Goal: Check status: Check status

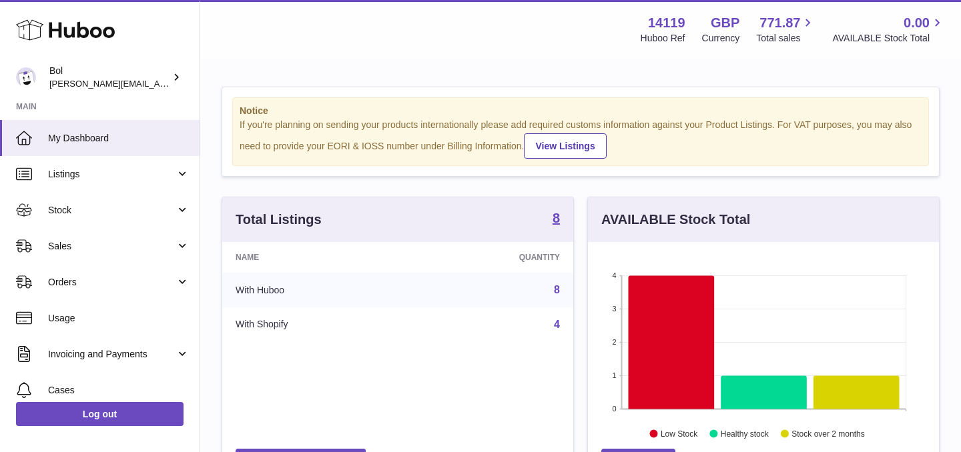
scroll to position [208, 351]
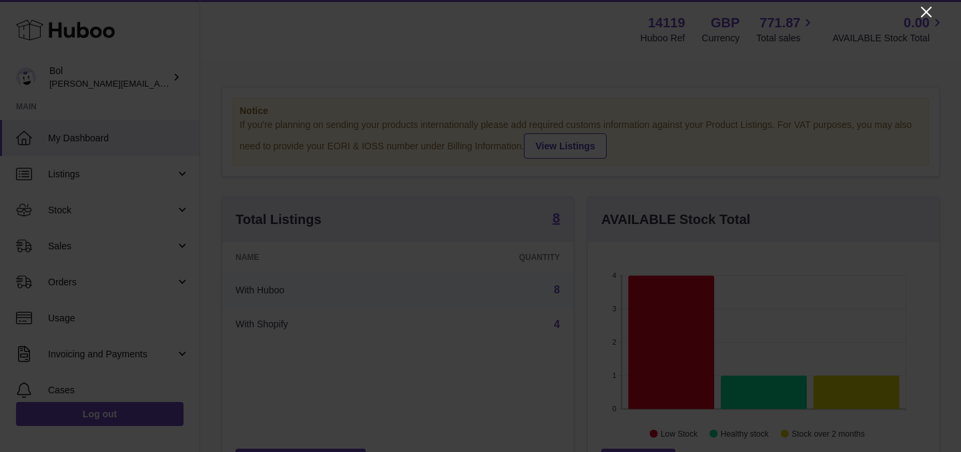
click at [921, 14] on icon "Close" at bounding box center [926, 12] width 16 height 16
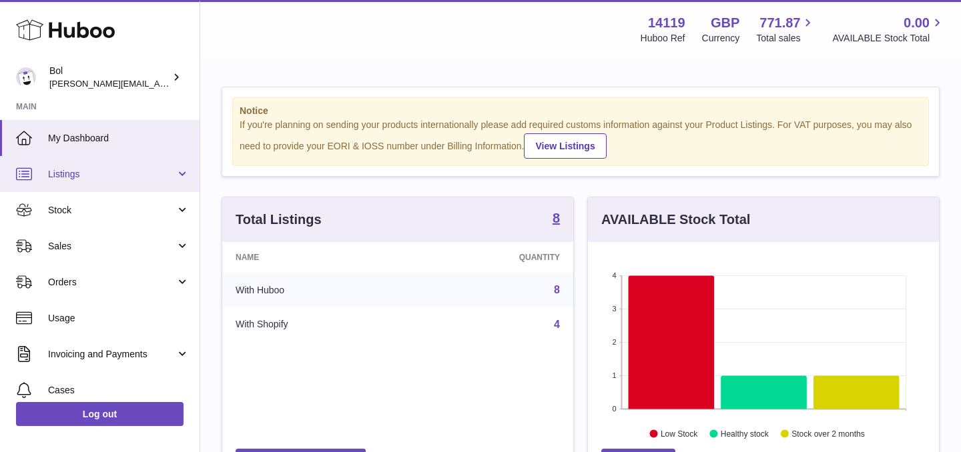
click at [101, 170] on span "Listings" at bounding box center [111, 174] width 127 height 13
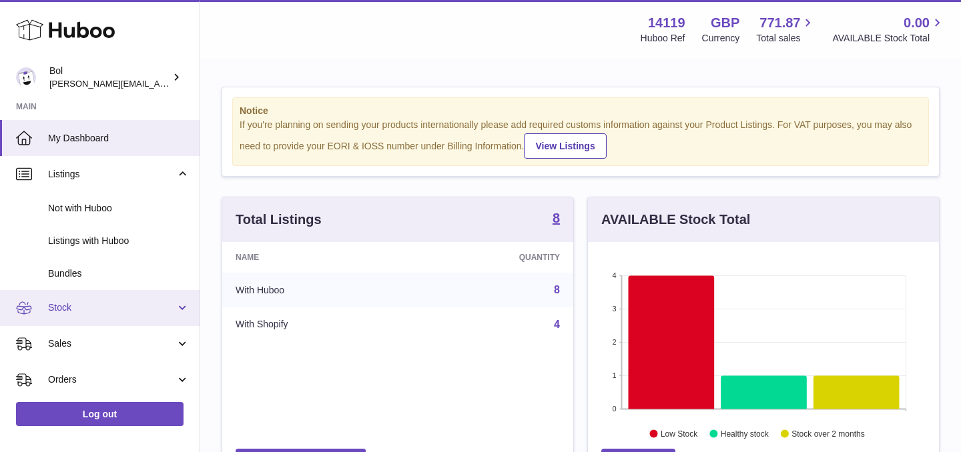
click at [77, 314] on link "Stock" at bounding box center [100, 308] width 200 height 36
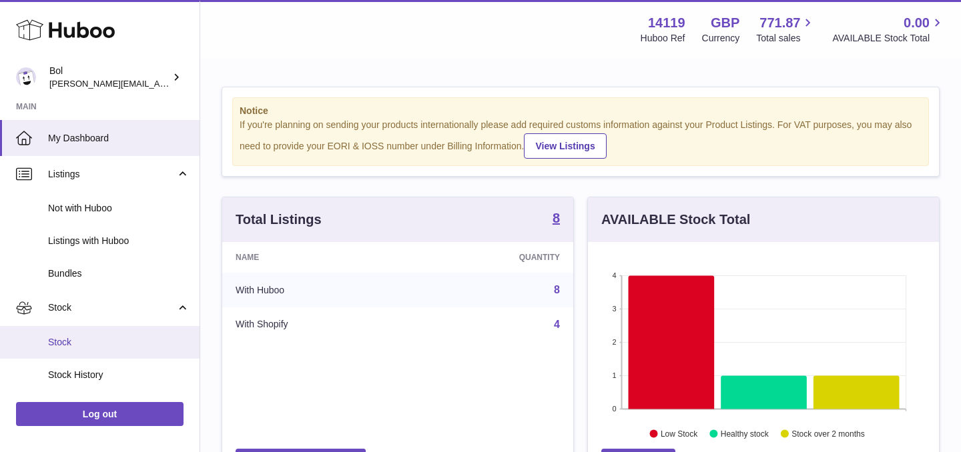
click at [85, 342] on span "Stock" at bounding box center [118, 342] width 141 height 13
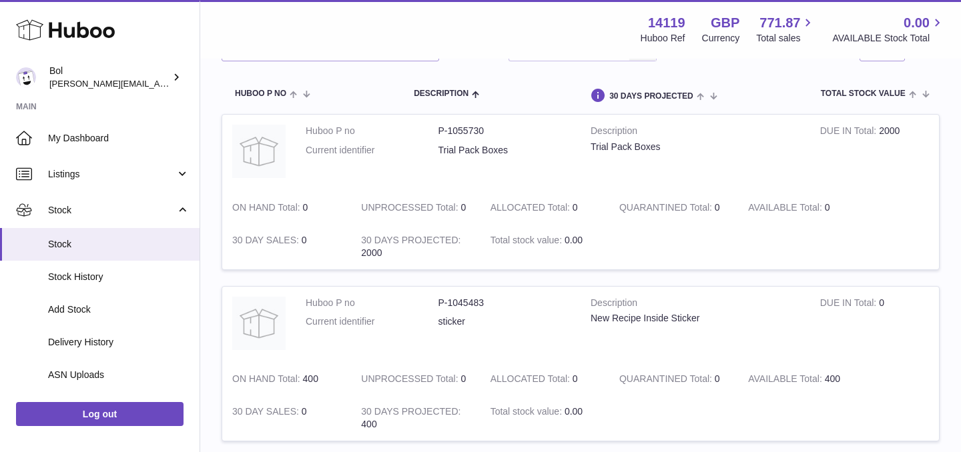
scroll to position [126, 0]
drag, startPoint x: 304, startPoint y: 208, endPoint x: 318, endPoint y: 205, distance: 14.3
click at [318, 205] on td "ON HAND Total 0" at bounding box center [286, 206] width 129 height 33
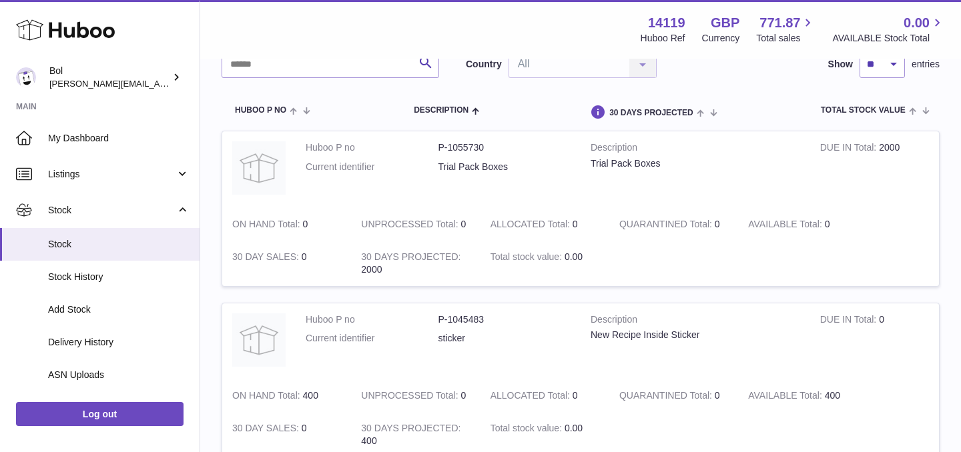
scroll to position [104, 0]
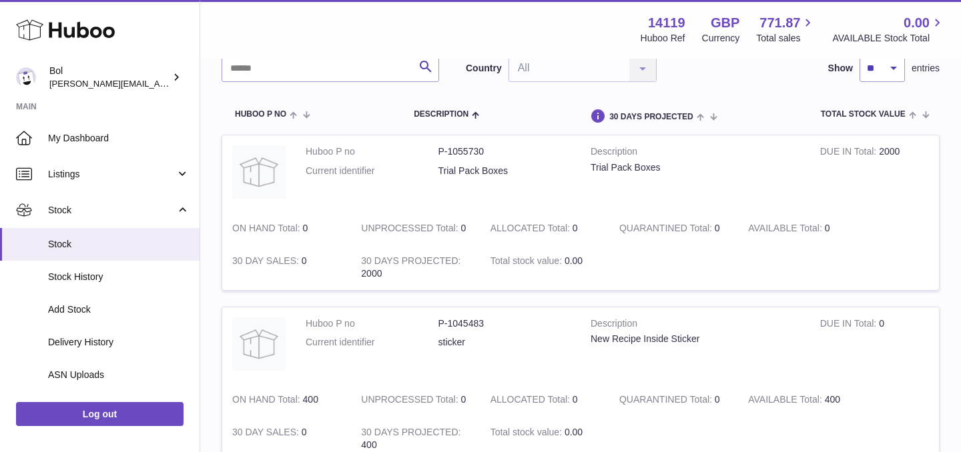
click at [330, 230] on td "ON HAND Total 0" at bounding box center [286, 228] width 129 height 33
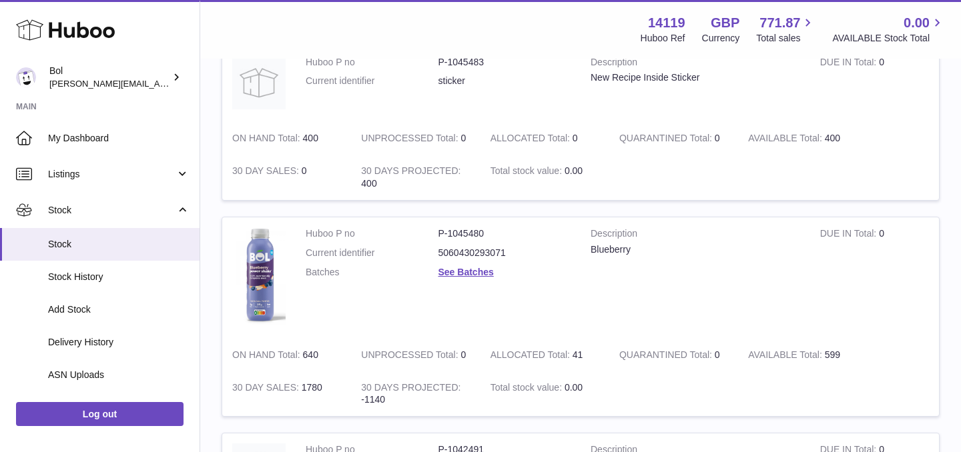
scroll to position [0, 0]
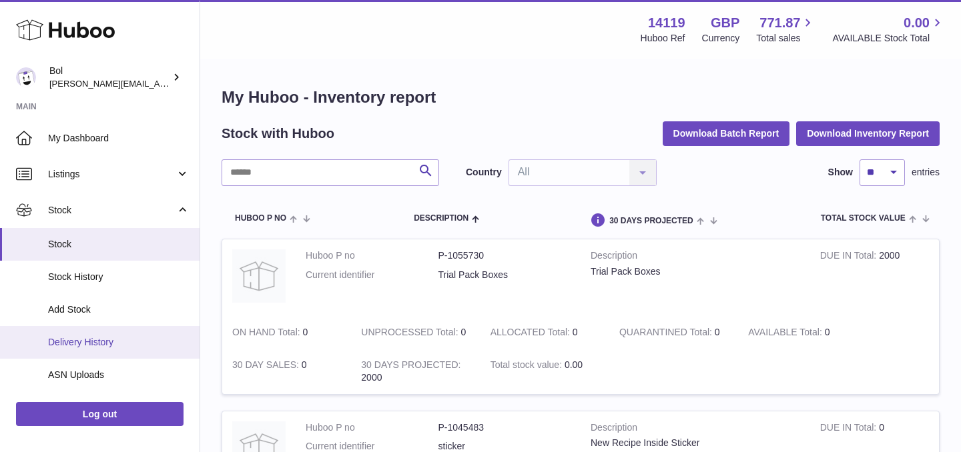
click at [97, 338] on span "Delivery History" at bounding box center [118, 342] width 141 height 13
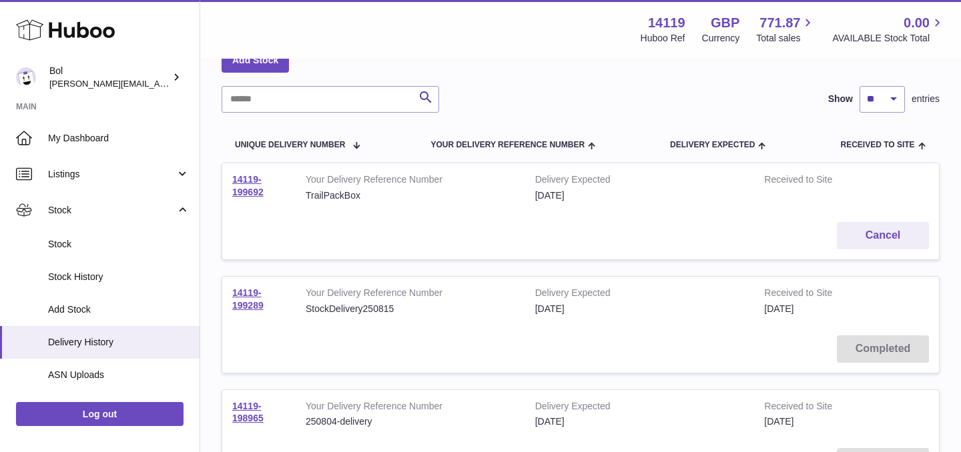
scroll to position [95, 0]
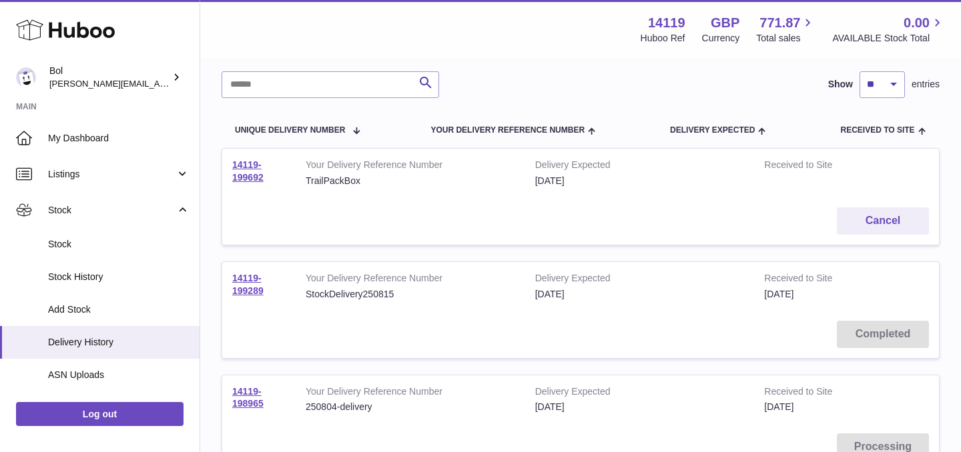
click at [792, 163] on strong "Received to Site" at bounding box center [818, 167] width 109 height 16
click at [773, 176] on td "Received to Site" at bounding box center [818, 173] width 129 height 49
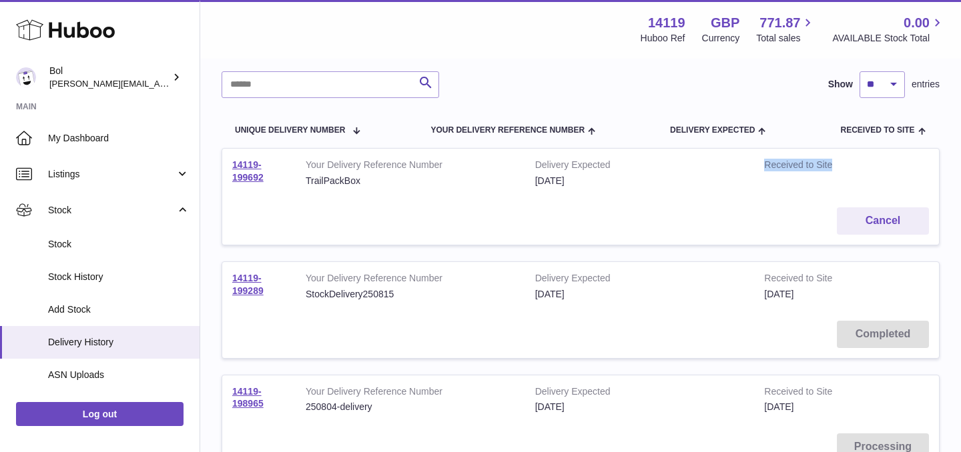
click at [773, 176] on td "Received to Site" at bounding box center [818, 173] width 129 height 49
drag, startPoint x: 282, startPoint y: 196, endPoint x: 230, endPoint y: 153, distance: 67.8
click at [230, 153] on td "14119-199692" at bounding box center [258, 173] width 73 height 49
copy link "14119-199692"
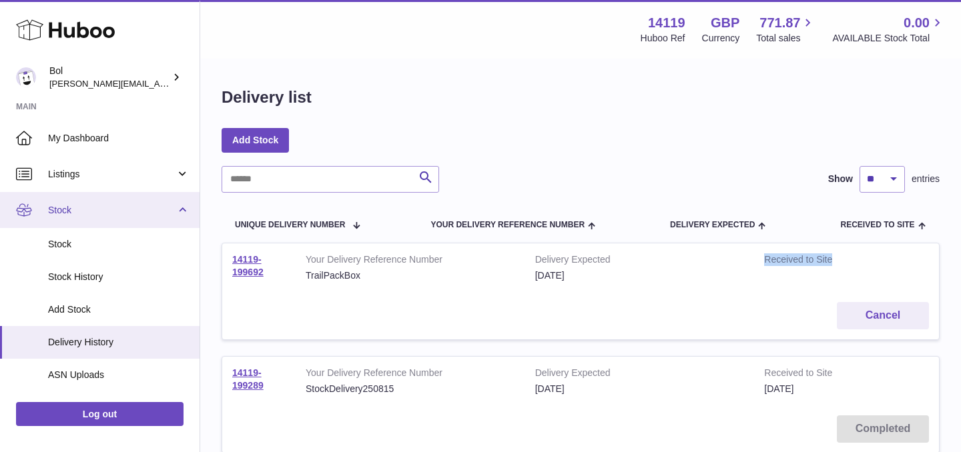
scroll to position [280, 0]
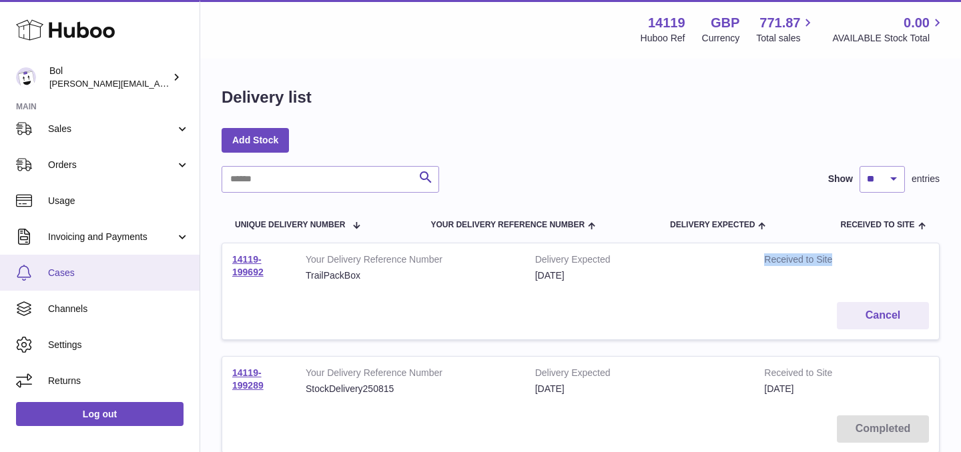
click at [78, 262] on link "Cases" at bounding box center [100, 273] width 200 height 36
